Goal: Task Accomplishment & Management: Complete application form

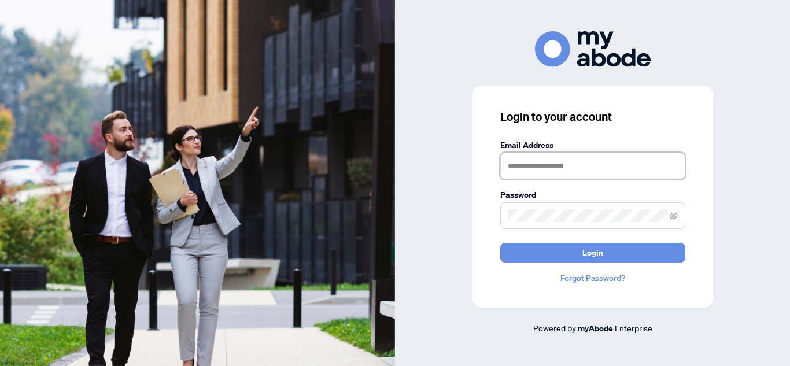
click at [530, 163] on input "text" at bounding box center [592, 166] width 185 height 27
type input "**********"
click at [500, 243] on button "Login" at bounding box center [592, 253] width 185 height 20
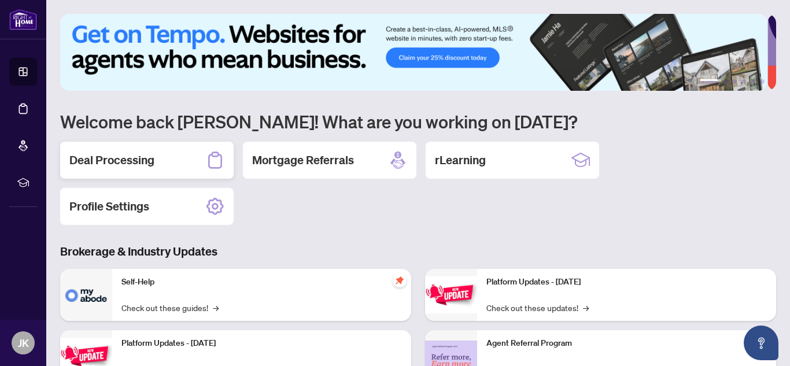
click at [167, 165] on div "Deal Processing" at bounding box center [147, 160] width 174 height 37
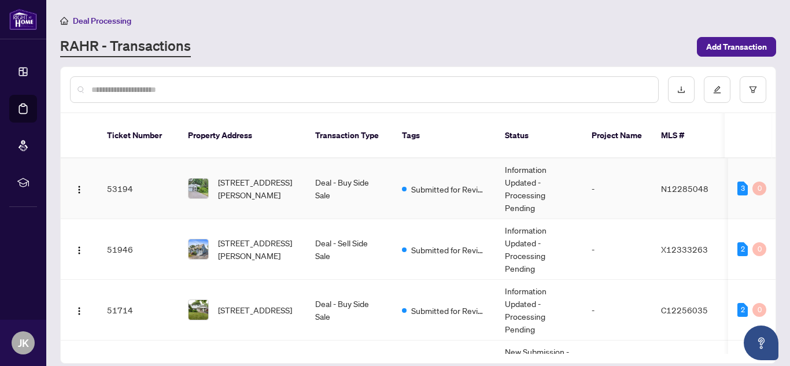
click at [371, 170] on td "Deal - Buy Side Sale" at bounding box center [349, 189] width 87 height 61
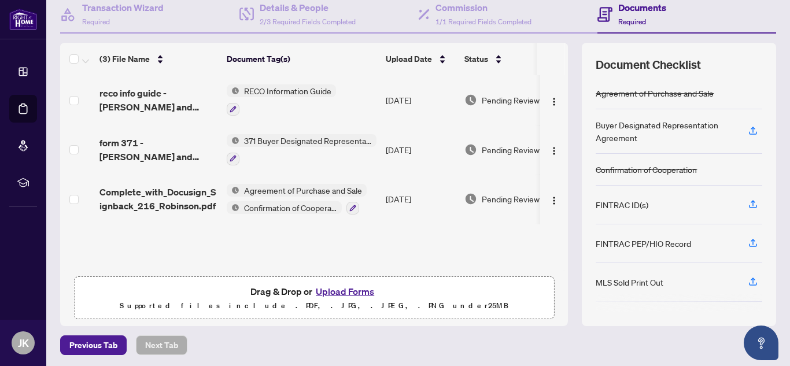
scroll to position [118, 0]
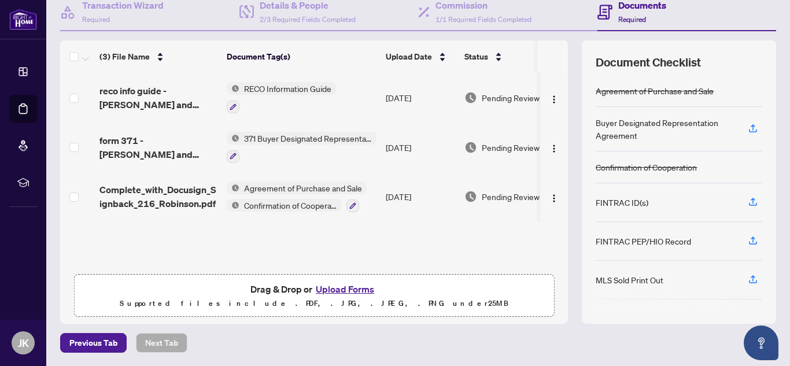
click at [339, 292] on button "Upload Forms" at bounding box center [344, 289] width 65 height 15
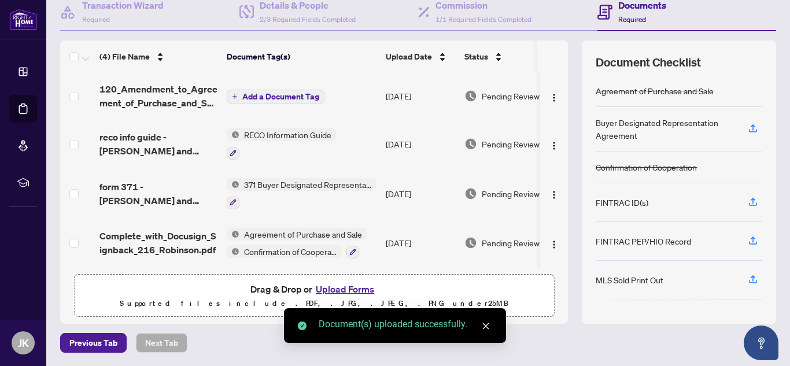
scroll to position [0, 0]
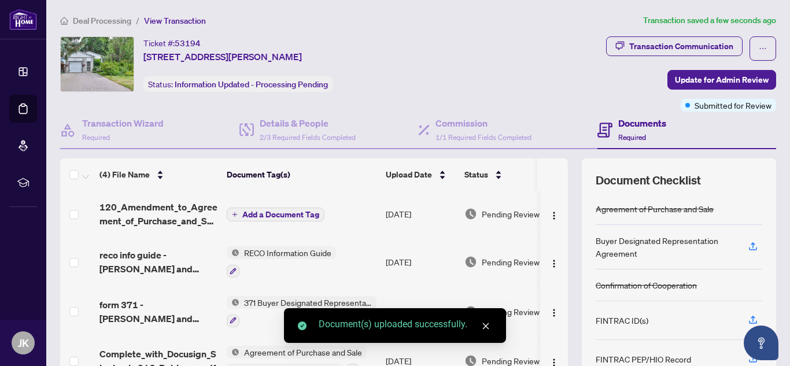
click at [304, 213] on span "Add a Document Tag" at bounding box center [280, 215] width 77 height 8
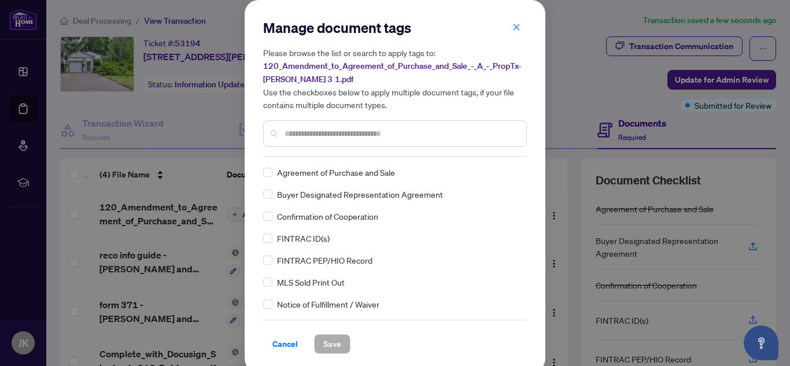
click at [334, 130] on input "text" at bounding box center [401, 133] width 233 height 13
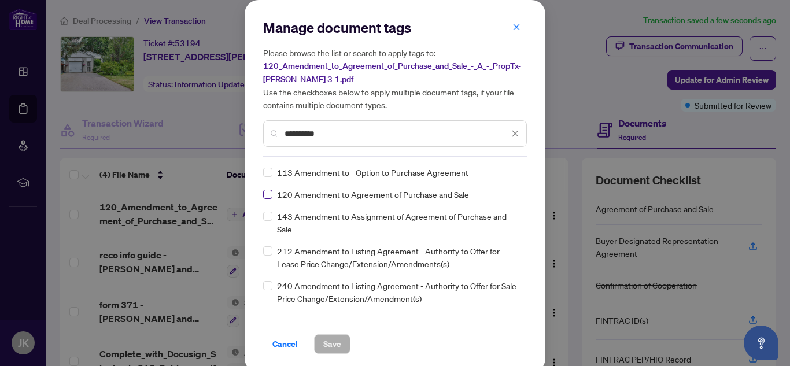
type input "*********"
click at [327, 353] on div "Manage document tags Please browse the list or search to apply tags to: 120_Ame…" at bounding box center [395, 186] width 301 height 373
click at [332, 341] on span "Save" at bounding box center [332, 344] width 18 height 19
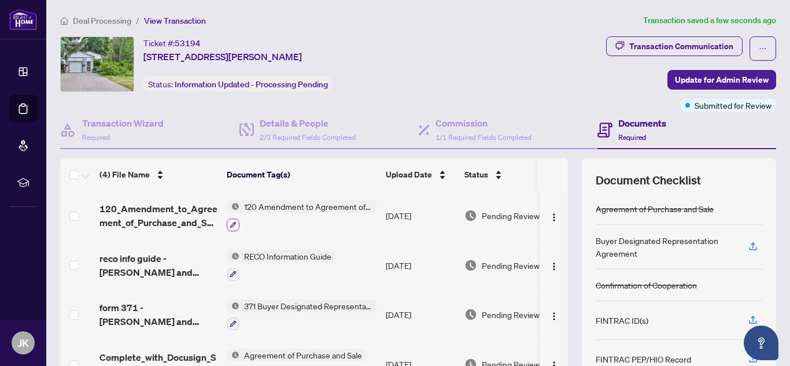
click at [233, 224] on icon "button" at bounding box center [233, 225] width 7 height 7
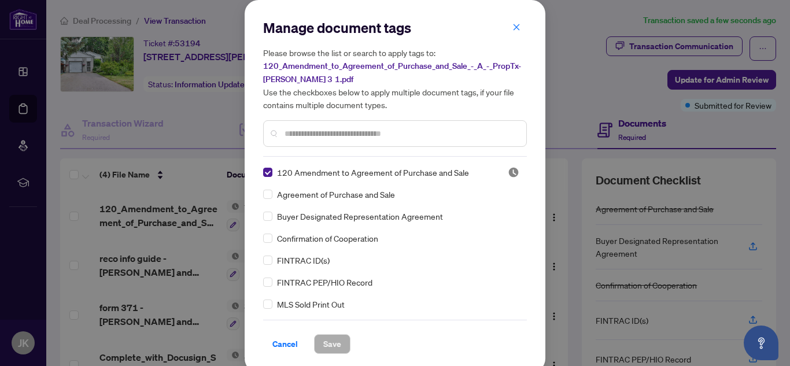
click at [279, 343] on span "Cancel" at bounding box center [285, 344] width 25 height 19
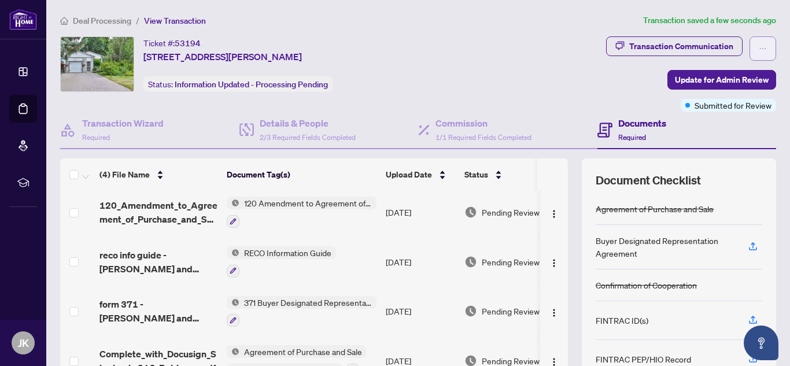
click at [759, 52] on icon "ellipsis" at bounding box center [763, 49] width 8 height 8
click at [608, 76] on div "Transaction Communication Update for Admin Review Submitted for Review" at bounding box center [624, 73] width 305 height 75
click at [668, 78] on button "Update for Admin Review" at bounding box center [722, 80] width 109 height 20
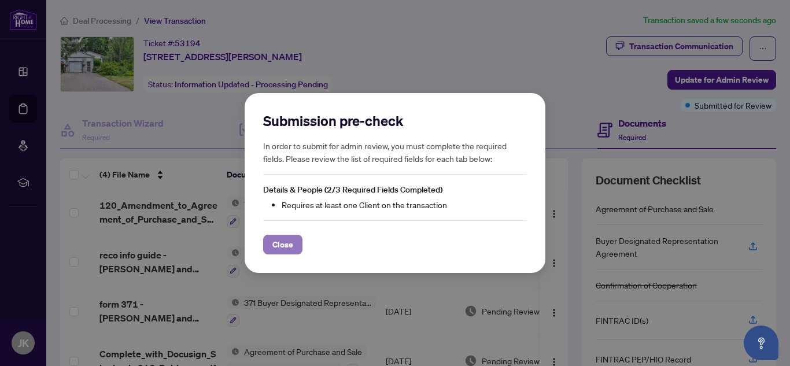
click at [288, 248] on span "Close" at bounding box center [283, 244] width 21 height 19
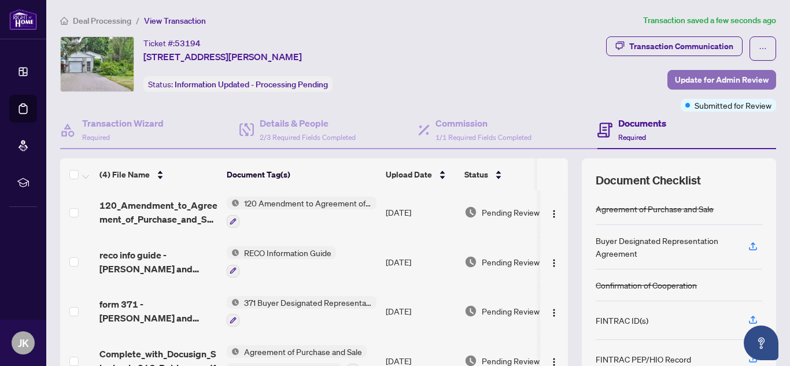
click at [705, 73] on span "Update for Admin Review" at bounding box center [722, 80] width 94 height 19
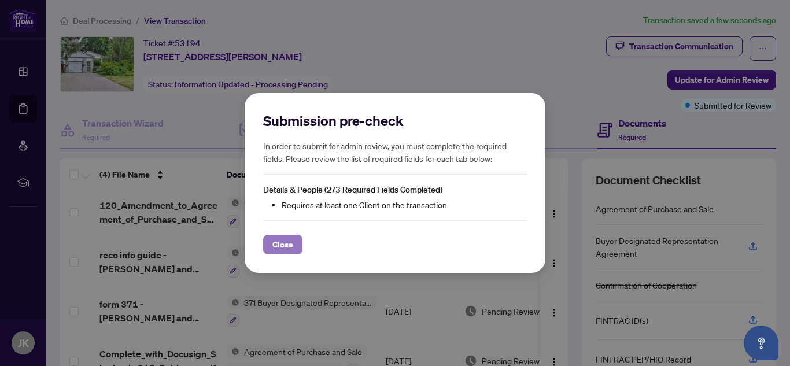
click at [284, 244] on span "Close" at bounding box center [283, 244] width 21 height 19
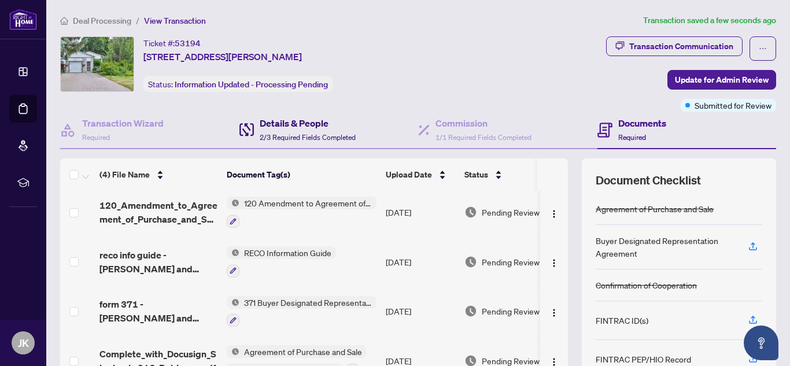
click at [341, 130] on div "Details & People 2/3 Required Fields Completed" at bounding box center [308, 129] width 96 height 27
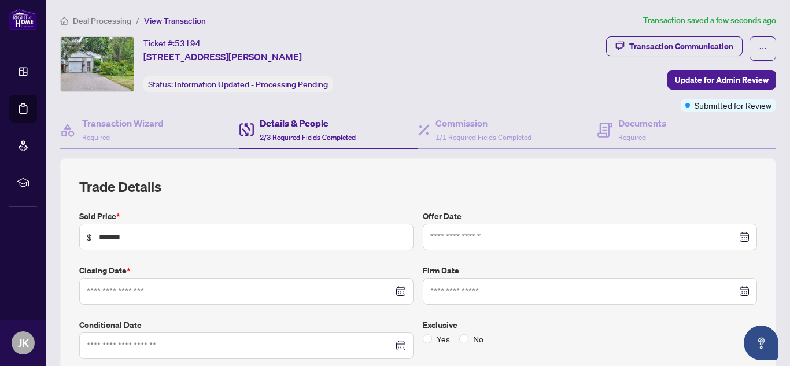
type input "**********"
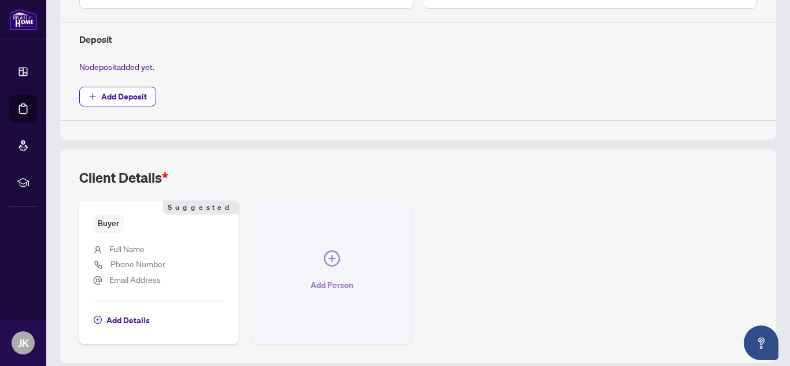
scroll to position [444, 0]
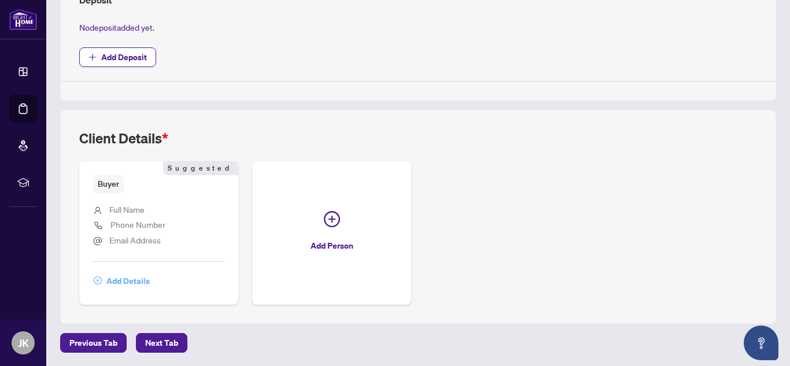
click at [130, 279] on span "Add Details" at bounding box center [127, 281] width 43 height 19
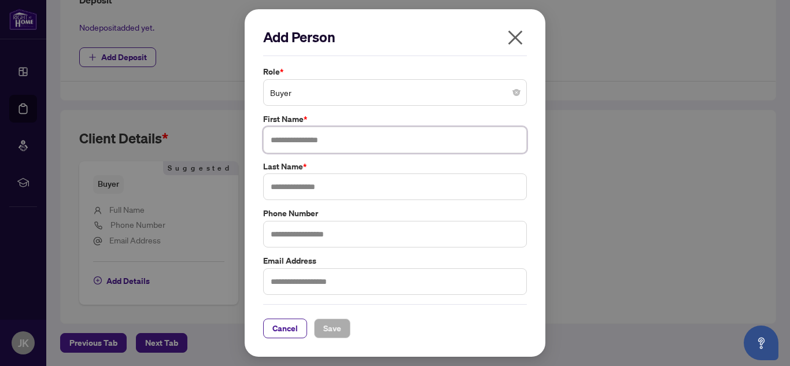
click at [313, 140] on input "text" at bounding box center [395, 140] width 264 height 27
type input "*"
type input "*******"
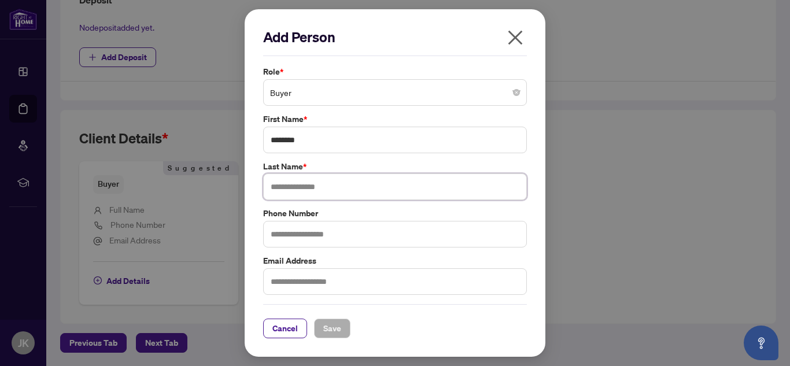
click at [307, 180] on input "text" at bounding box center [395, 187] width 264 height 27
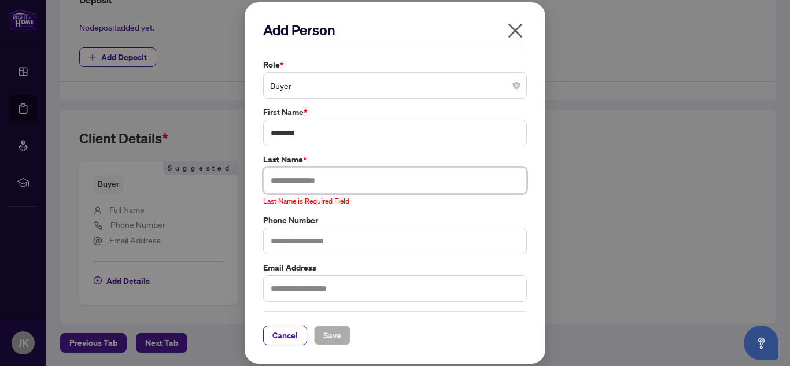
paste input "********"
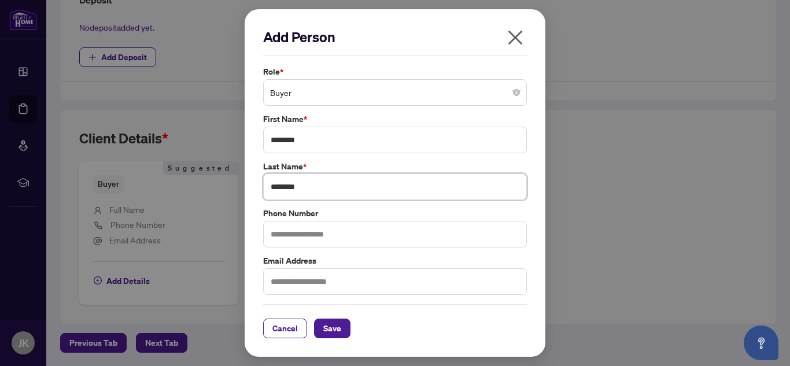
type input "********"
click at [318, 234] on input "text" at bounding box center [395, 234] width 264 height 27
type input "**********"
click at [319, 276] on input "text" at bounding box center [395, 281] width 264 height 27
click at [327, 322] on span "Save" at bounding box center [332, 328] width 18 height 19
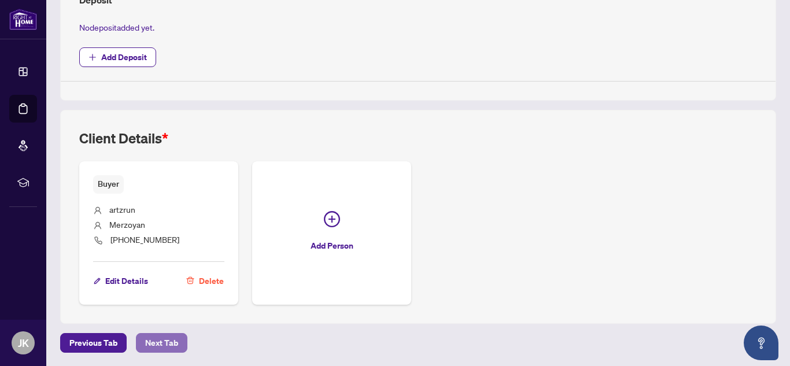
click at [171, 347] on span "Next Tab" at bounding box center [161, 343] width 33 height 19
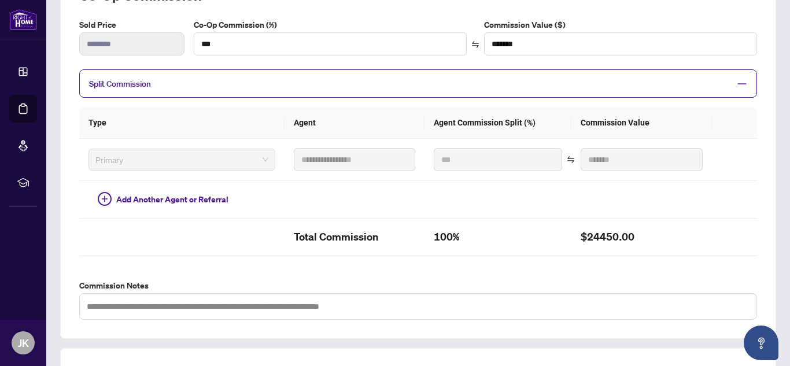
scroll to position [397, 0]
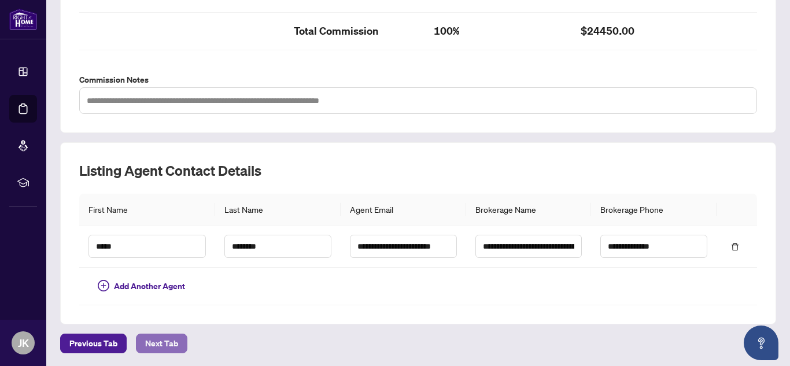
click at [171, 336] on span "Next Tab" at bounding box center [161, 343] width 33 height 19
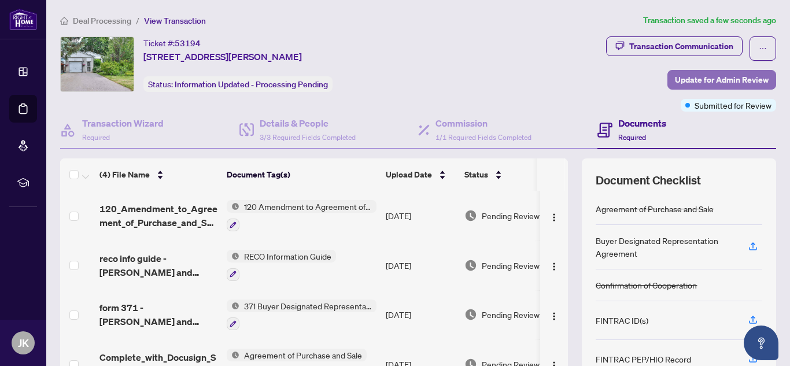
click at [675, 76] on span "Update for Admin Review" at bounding box center [722, 80] width 94 height 19
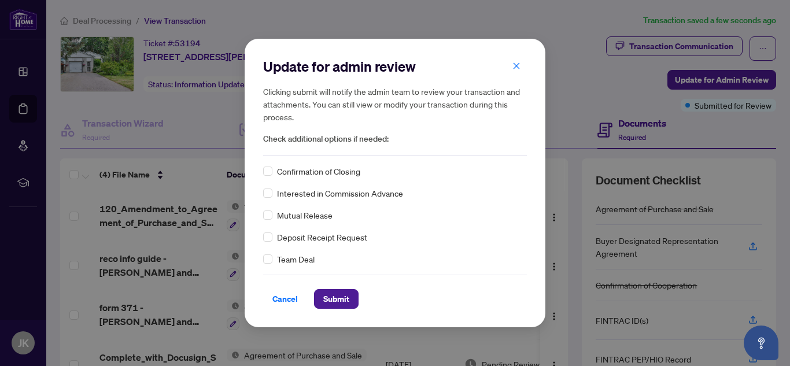
click at [312, 176] on span "Confirmation of Closing" at bounding box center [318, 171] width 83 height 13
click at [351, 300] on button "Submit" at bounding box center [336, 299] width 45 height 20
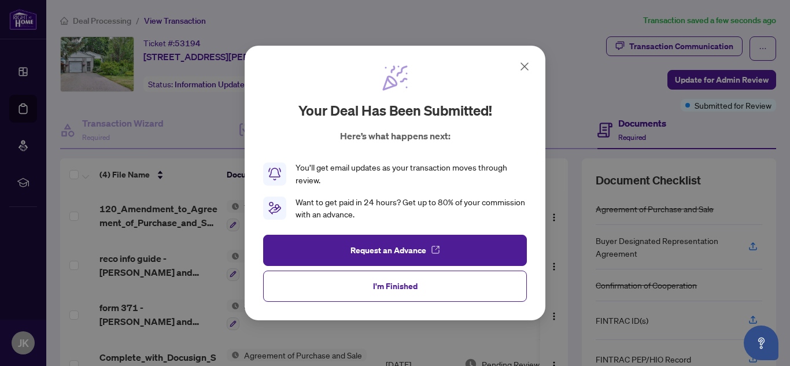
click at [525, 67] on icon at bounding box center [524, 66] width 7 height 7
